Goal: Task Accomplishment & Management: Complete application form

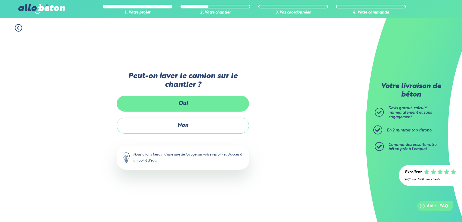
click at [197, 106] on label "Oui" at bounding box center [183, 104] width 132 height 16
click at [0, 0] on input "Oui" at bounding box center [0, 0] width 0 height 0
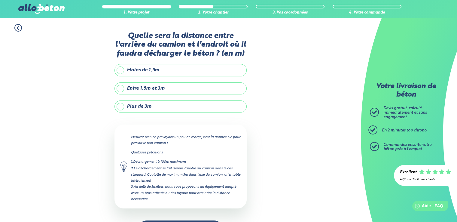
click at [172, 90] on label "Entre 1,5m et 3m" at bounding box center [181, 88] width 132 height 12
click at [0, 0] on input "Entre 1,5m et 3m" at bounding box center [0, 0] width 0 height 0
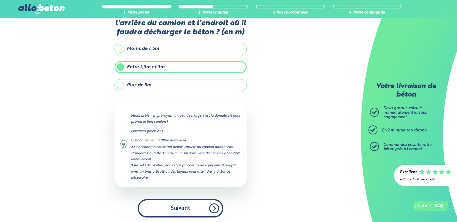
click at [194, 210] on button "Suivant" at bounding box center [181, 208] width 86 height 18
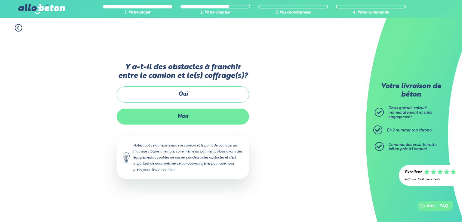
click at [216, 111] on label "Non" at bounding box center [183, 117] width 132 height 16
click at [0, 0] on input "Non" at bounding box center [0, 0] width 0 height 0
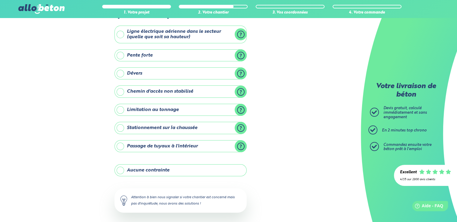
scroll to position [30, 0]
click at [186, 165] on label "Aucune contrainte" at bounding box center [181, 170] width 132 height 12
click at [0, 0] on input "Aucune contrainte" at bounding box center [0, 0] width 0 height 0
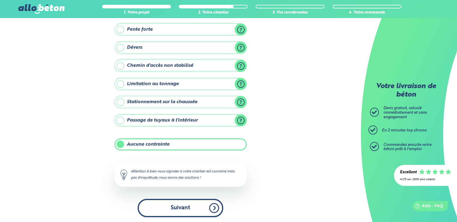
click at [210, 202] on button "Suivant" at bounding box center [181, 208] width 86 height 18
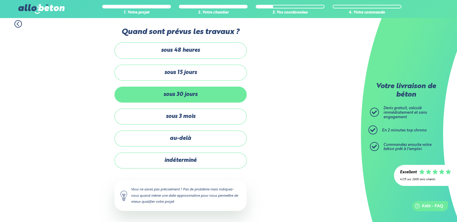
click at [198, 98] on label "sous 30 jours" at bounding box center [181, 95] width 132 height 16
click at [0, 0] on input "sous 30 jours" at bounding box center [0, 0] width 0 height 0
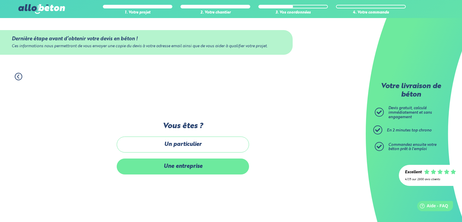
click at [200, 167] on label "Une entreprise" at bounding box center [183, 166] width 132 height 16
click at [0, 0] on input "Une entreprise" at bounding box center [0, 0] width 0 height 0
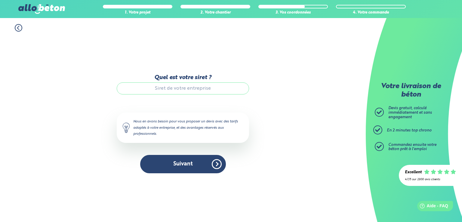
click at [183, 92] on input "Quel est votre siret ?" at bounding box center [183, 88] width 132 height 12
click at [219, 87] on input "Quel est votre siret ?" at bounding box center [183, 88] width 132 height 12
paste input "90062563300012"
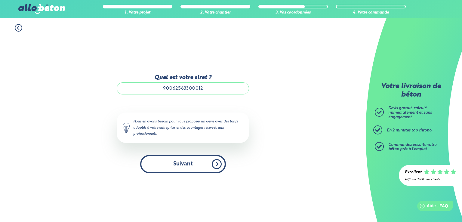
type input "90062563300012"
click at [177, 170] on button "Suivant" at bounding box center [183, 164] width 86 height 18
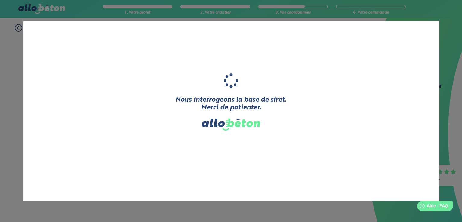
type input "WM STRUCTURE"
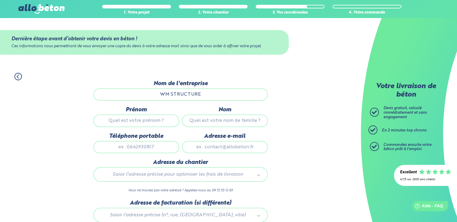
click at [164, 121] on input "Prénom" at bounding box center [136, 121] width 86 height 12
type input "Maillet"
type input "Willy"
type input "0771225153"
type input "wm.structure@outlook.fr"
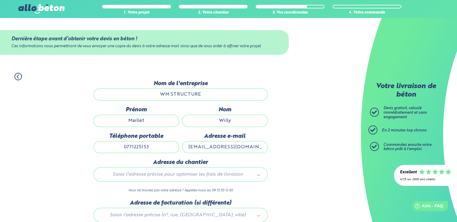
type input "132 Allée Alberto Giacometti"
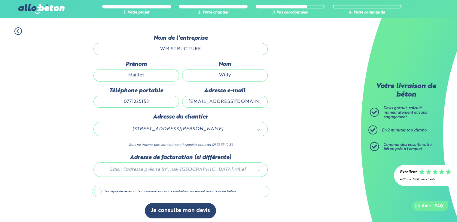
scroll to position [47, 0]
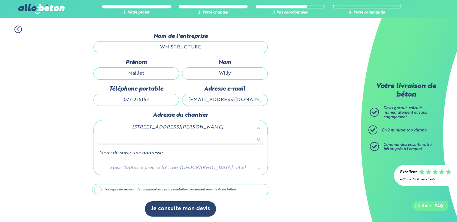
drag, startPoint x: 168, startPoint y: 125, endPoint x: 42, endPoint y: 115, distance: 126.4
click at [201, 138] on input "text" at bounding box center [180, 140] width 165 height 8
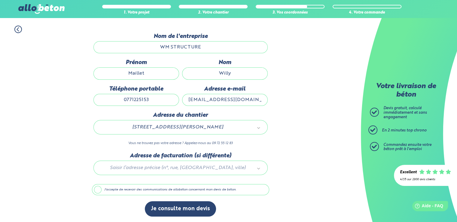
click at [231, 122] on div "132 Allée Alberto Giacometti 34000 Montpellier" at bounding box center [180, 127] width 174 height 14
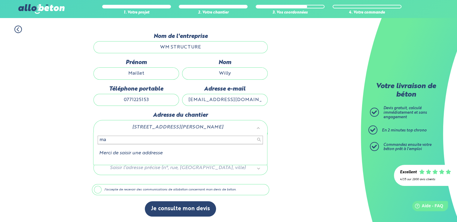
type input "m"
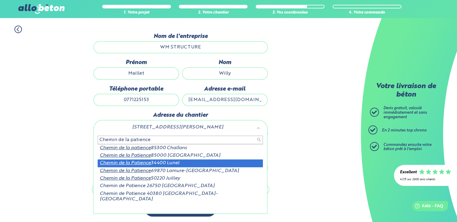
type input "Chemin de la patience"
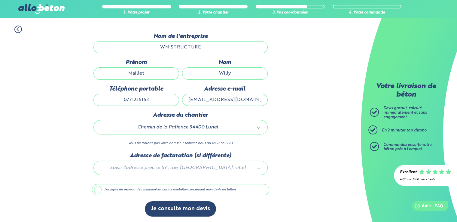
click at [173, 168] on div at bounding box center [180, 166] width 177 height 29
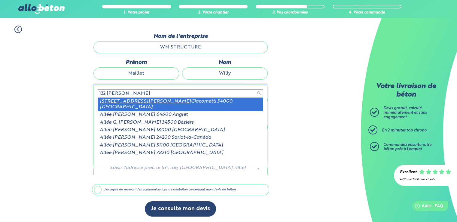
type input "132 allee alberto"
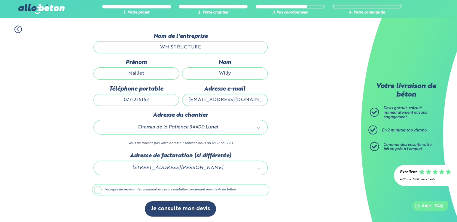
click at [101, 190] on label "J'accepte de recevoir des communications de allobéton concernant mon devis de b…" at bounding box center [180, 189] width 177 height 11
click at [0, 0] on input "J'accepte de recevoir des communications de allobéton concernant mon devis de b…" at bounding box center [0, 0] width 0 height 0
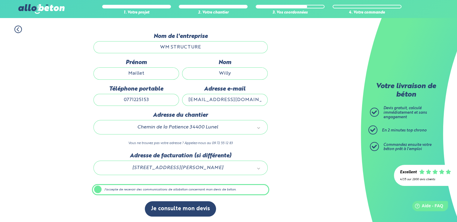
scroll to position [47, 0]
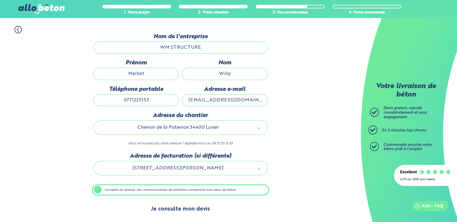
click at [190, 212] on button "Je consulte mon devis" at bounding box center [180, 208] width 71 height 15
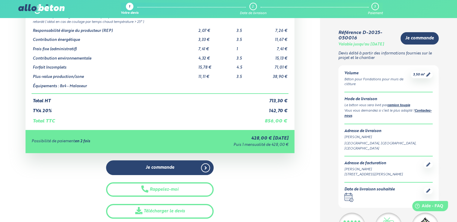
scroll to position [60, 0]
